Goal: Task Accomplishment & Management: Manage account settings

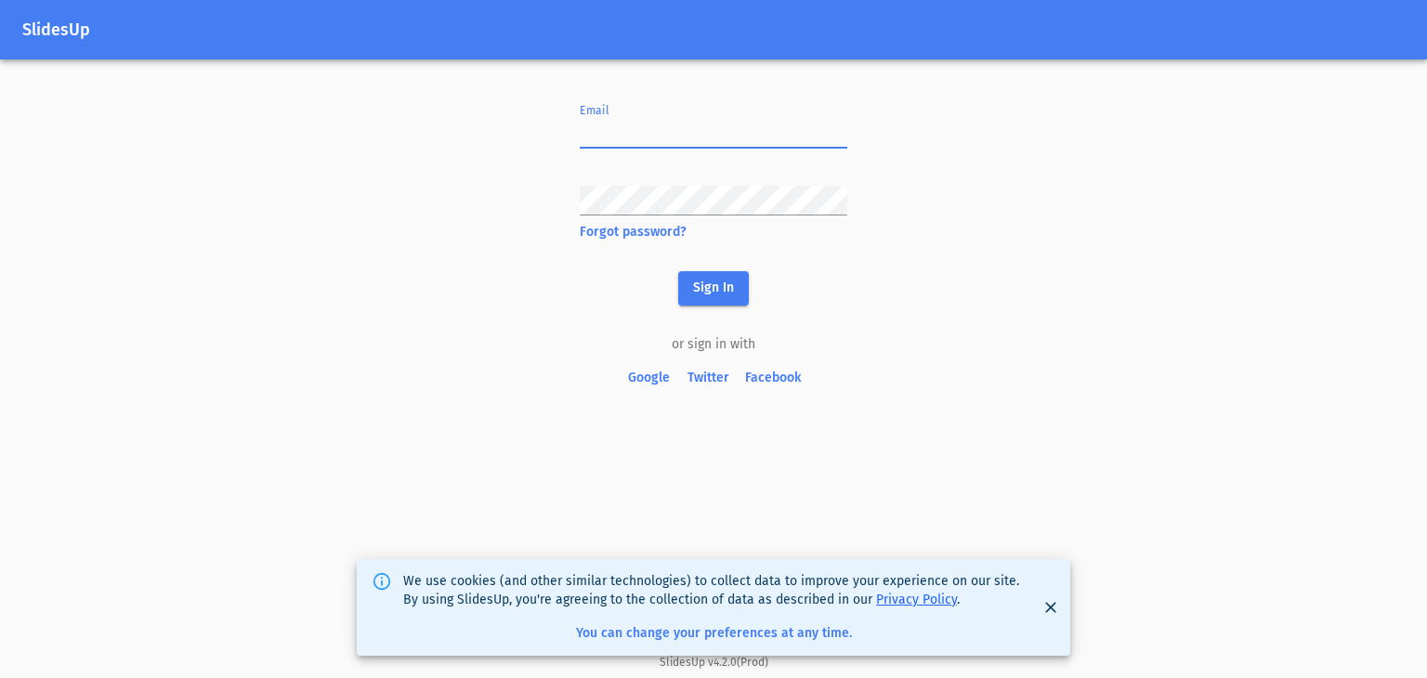
drag, startPoint x: 0, startPoint y: 0, endPoint x: 653, endPoint y: 137, distance: 667.2
click at [653, 137] on input "text" at bounding box center [714, 134] width 268 height 30
type input "[EMAIL_ADDRESS][DOMAIN_NAME]"
click at [706, 284] on span "Sign In" at bounding box center [713, 288] width 41 height 23
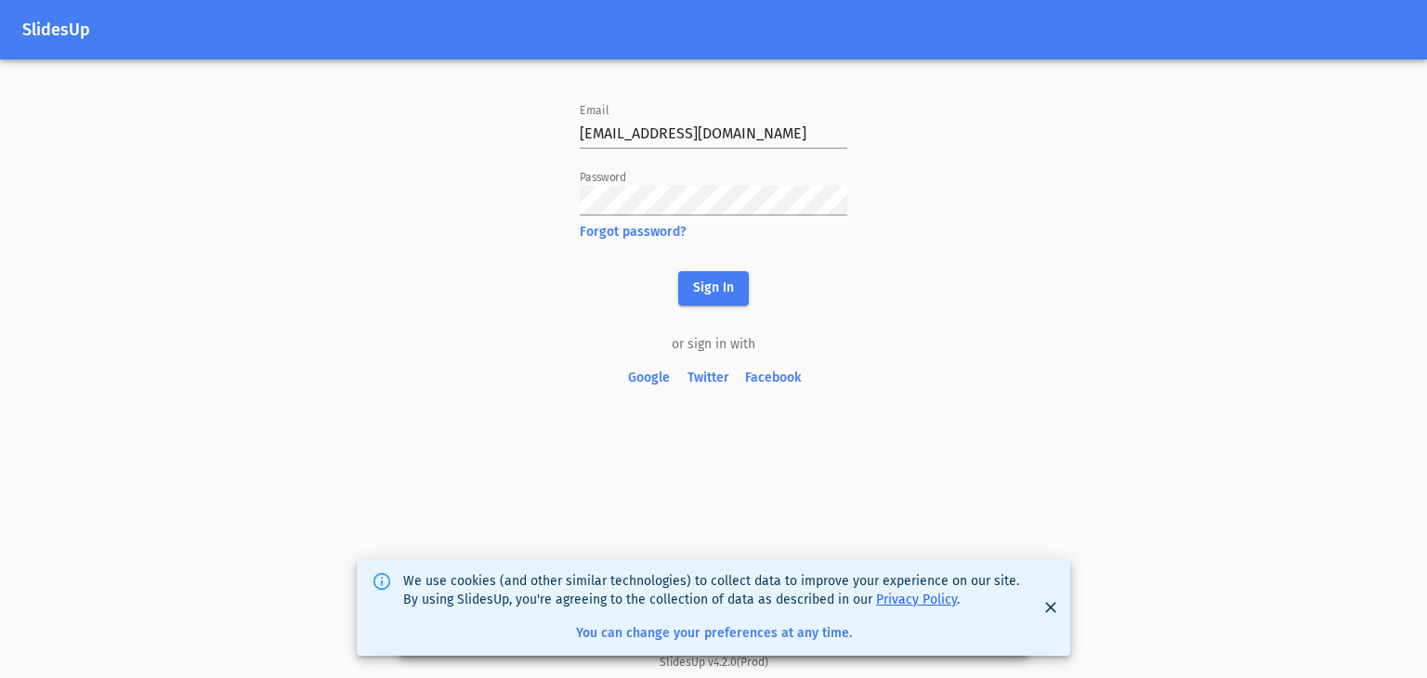
click at [1053, 609] on icon "Close" at bounding box center [1050, 607] width 11 height 11
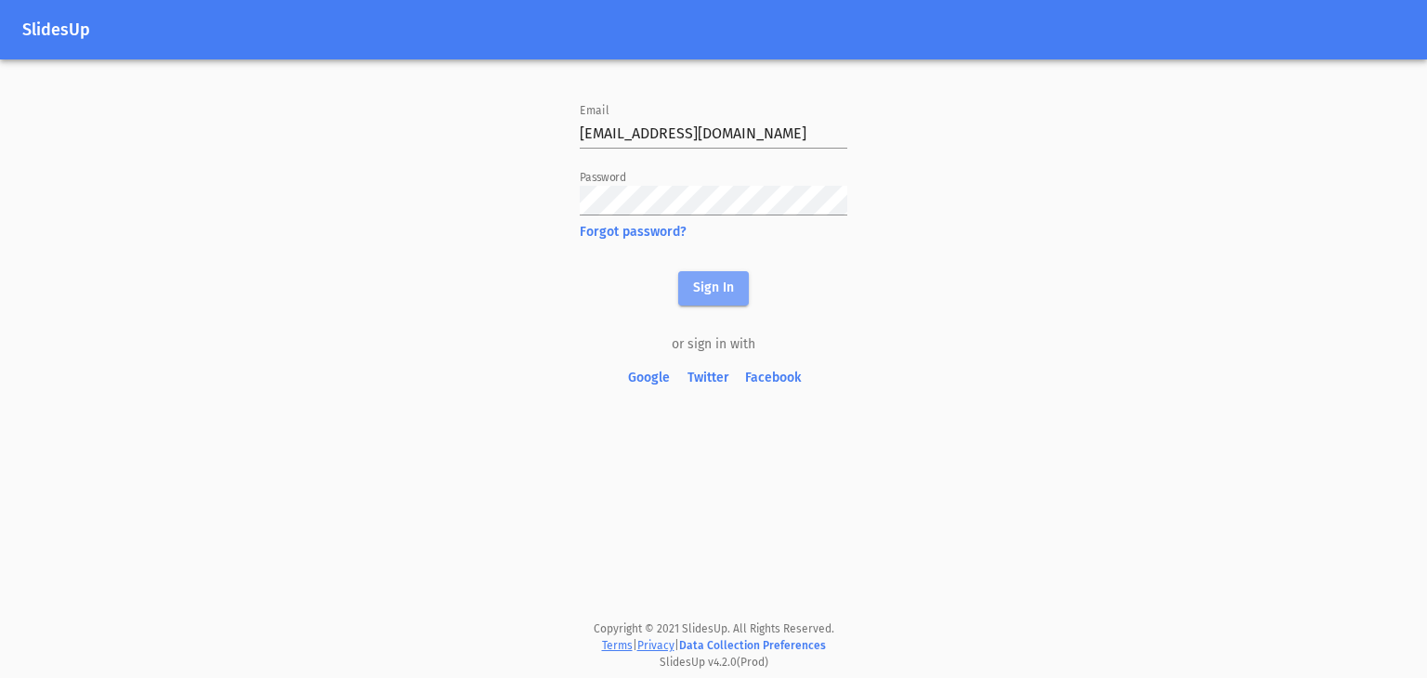
click at [725, 275] on button "Sign In" at bounding box center [713, 288] width 71 height 34
click at [739, 301] on button "Sign In" at bounding box center [713, 288] width 71 height 34
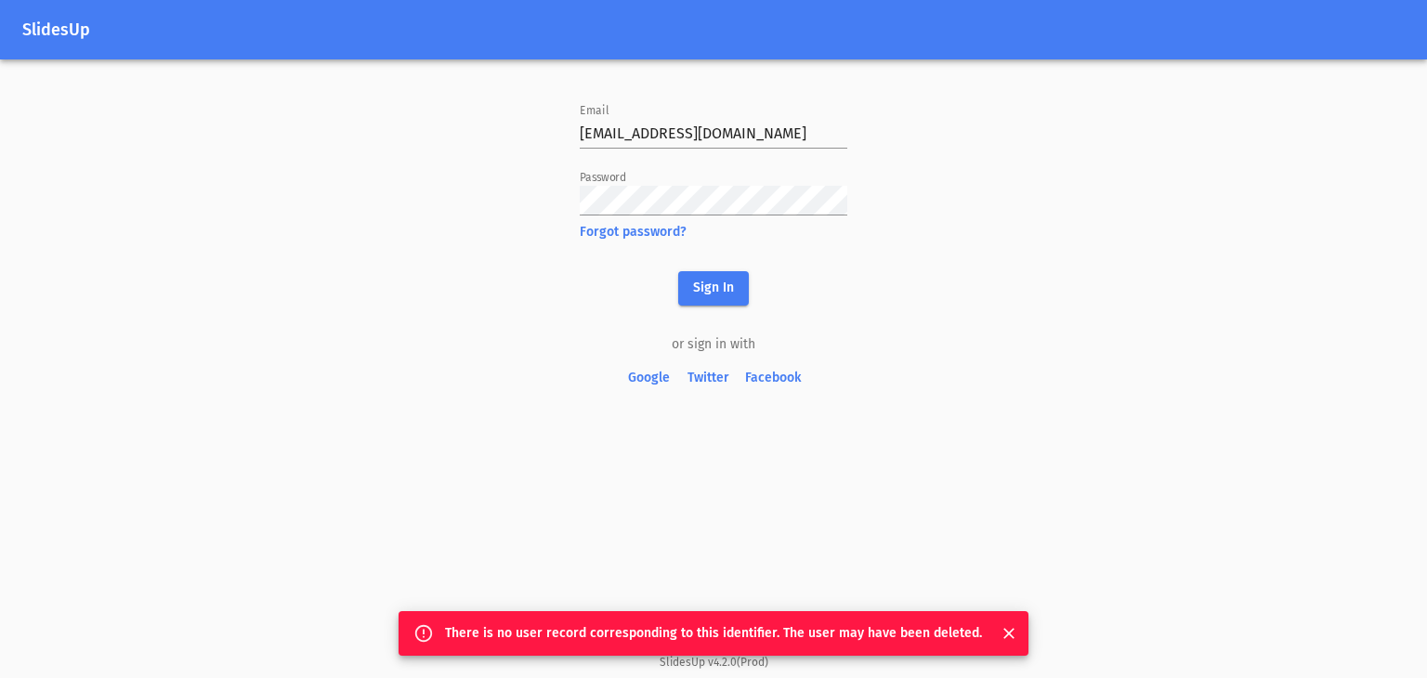
click at [779, 371] on span "Facebook" at bounding box center [773, 378] width 56 height 23
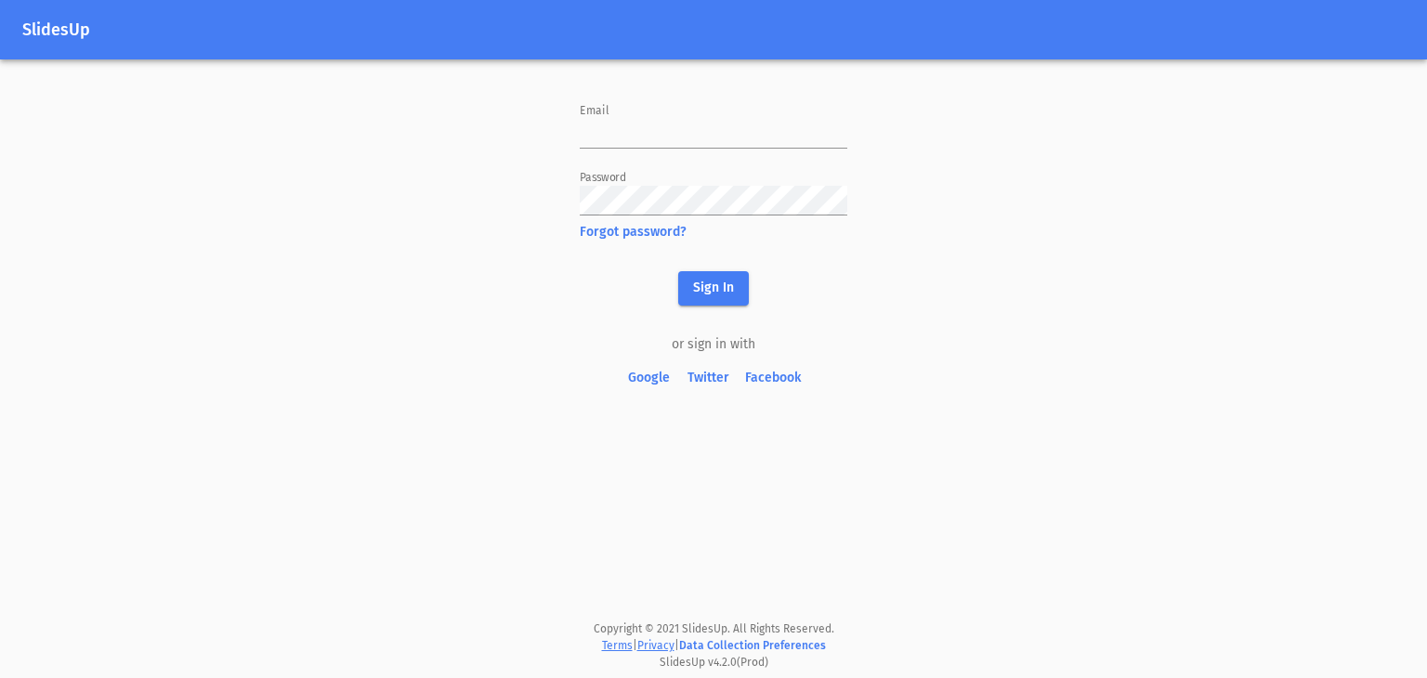
type input "[EMAIL_ADDRESS][DOMAIN_NAME]"
click at [706, 287] on span "Sign In" at bounding box center [713, 288] width 41 height 23
